Goal: Find specific page/section: Find specific page/section

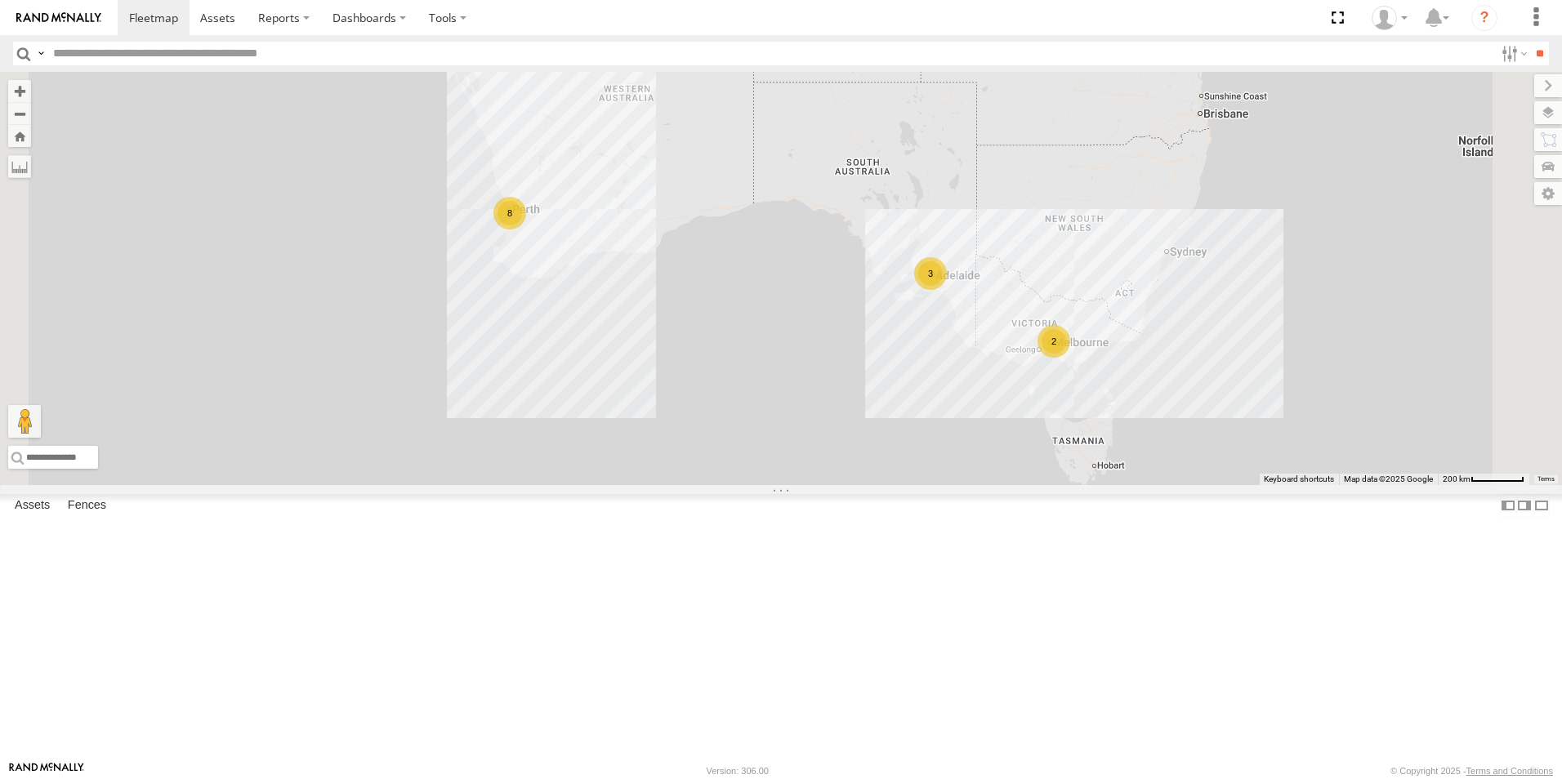
click at [0, 0] on link at bounding box center [0, 0] width 0 height 0
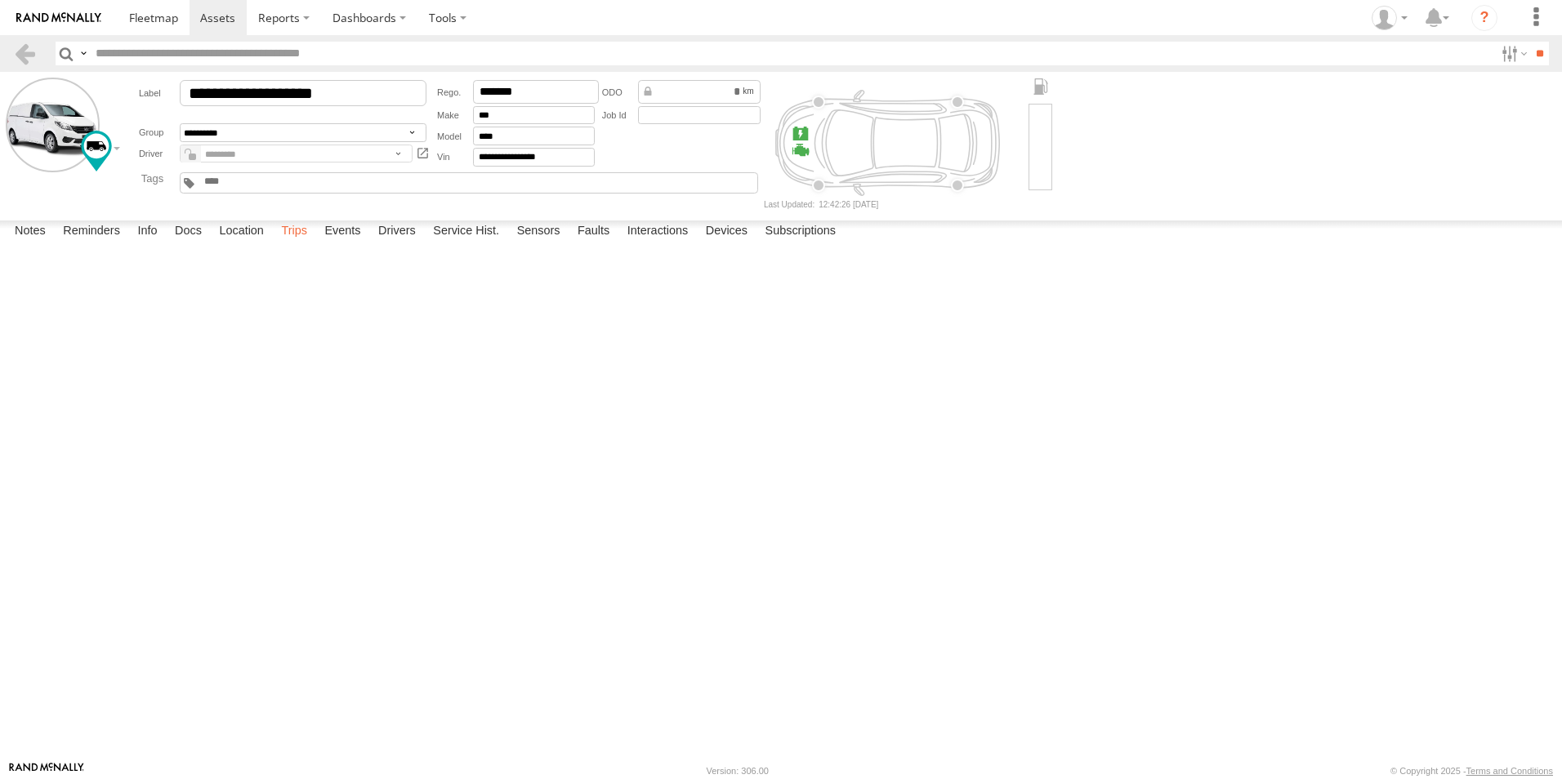
click at [301, 243] on label "Trips" at bounding box center [294, 232] width 42 height 23
click at [31, 60] on link at bounding box center [25, 54] width 24 height 24
